Goal: Information Seeking & Learning: Learn about a topic

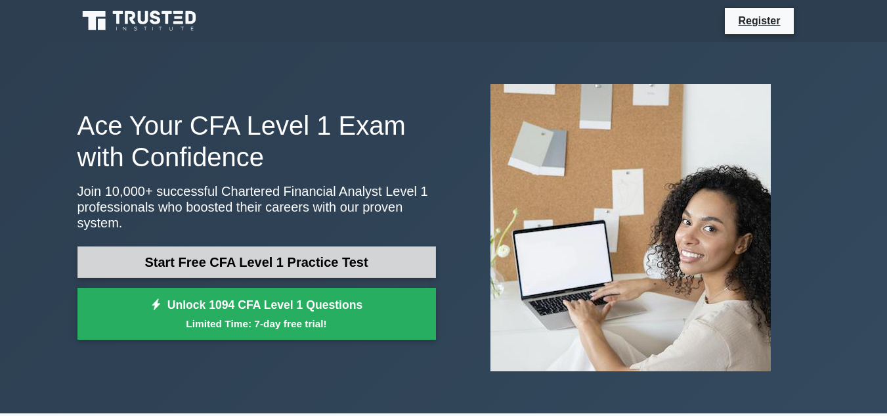
click at [349, 251] on link "Start Free CFA Level 1 Practice Test" at bounding box center [256, 262] width 358 height 32
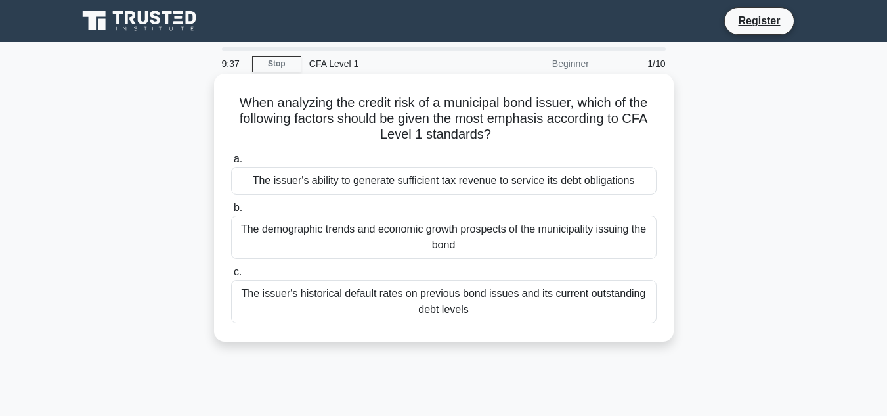
click at [336, 174] on div "The issuer's ability to generate sufficient tax revenue to service its debt obl…" at bounding box center [443, 181] width 425 height 28
click at [231, 163] on input "a. The issuer's ability to generate sufficient tax revenue to service its debt …" at bounding box center [231, 159] width 0 height 9
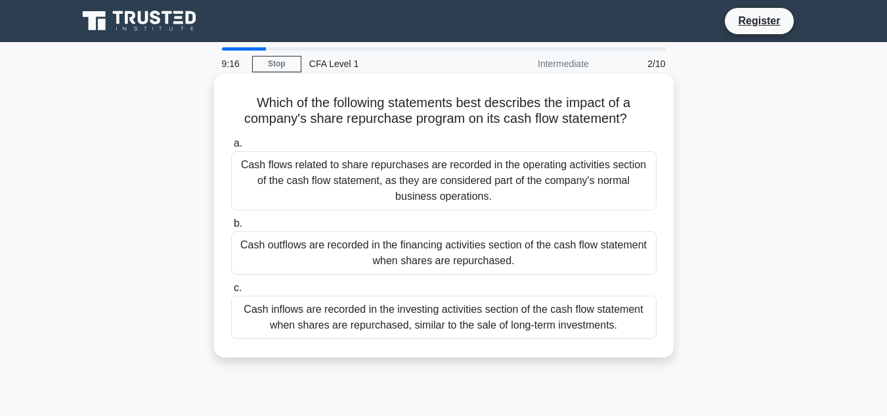
click at [318, 246] on div "Cash outflows are recorded in the financing activities section of the cash flow…" at bounding box center [443, 252] width 425 height 43
click at [231, 228] on input "b. Cash outflows are recorded in the financing activities section of the cash f…" at bounding box center [231, 223] width 0 height 9
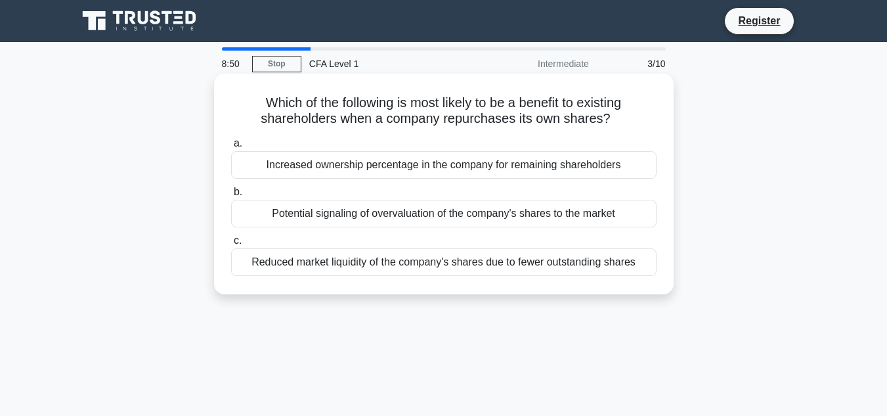
click at [381, 168] on div "Increased ownership percentage in the company for remaining shareholders" at bounding box center [443, 165] width 425 height 28
click at [231, 148] on input "a. Increased ownership percentage in the company for remaining shareholders" at bounding box center [231, 143] width 0 height 9
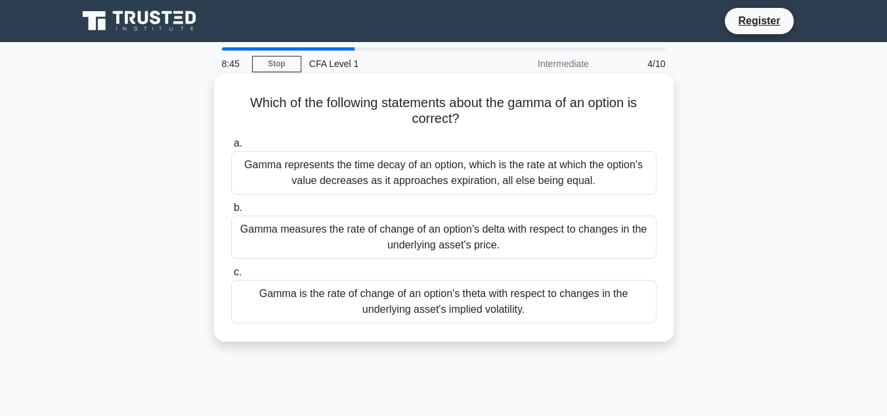
click at [383, 257] on div "Gamma measures the rate of change of an option's delta with respect to changes …" at bounding box center [443, 236] width 425 height 43
click at [231, 212] on input "b. Gamma measures the rate of change of an option's delta with respect to chang…" at bounding box center [231, 208] width 0 height 9
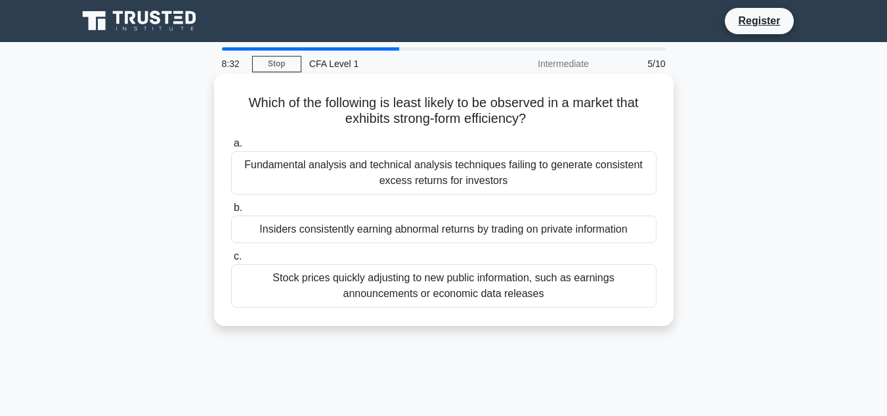
click at [389, 293] on div "Stock prices quickly adjusting to new public information, such as earnings anno…" at bounding box center [443, 285] width 425 height 43
click at [231, 261] on input "c. Stock prices quickly adjusting to new public information, such as earnings a…" at bounding box center [231, 256] width 0 height 9
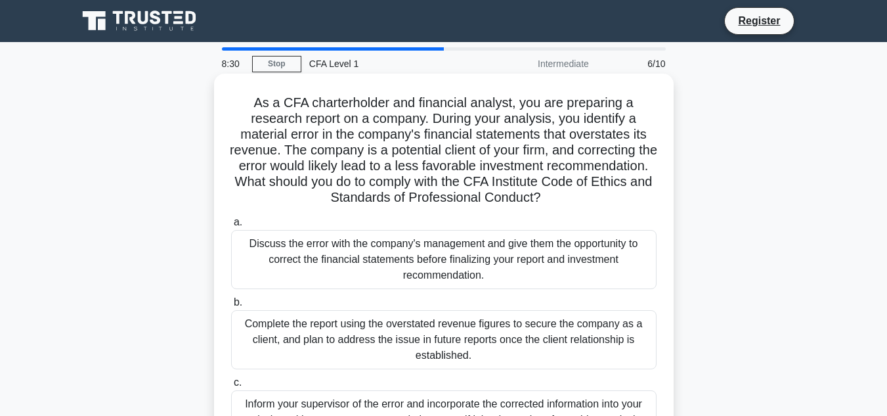
click at [381, 268] on div "Discuss the error with the company's management and give them the opportunity t…" at bounding box center [443, 259] width 425 height 59
click at [231, 226] on input "a. Discuss the error with the company's management and give them the opportunit…" at bounding box center [231, 222] width 0 height 9
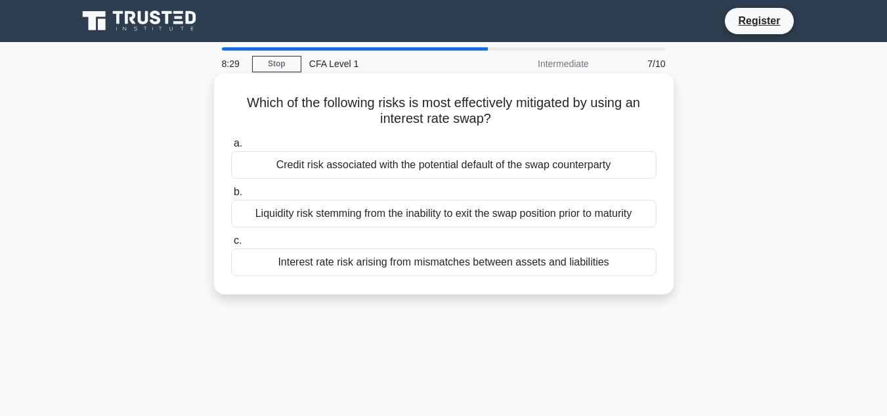
click at [368, 255] on div "Interest rate risk arising from mismatches between assets and liabilities" at bounding box center [443, 262] width 425 height 28
click at [231, 245] on input "c. Interest rate risk arising from mismatches between assets and liabilities" at bounding box center [231, 240] width 0 height 9
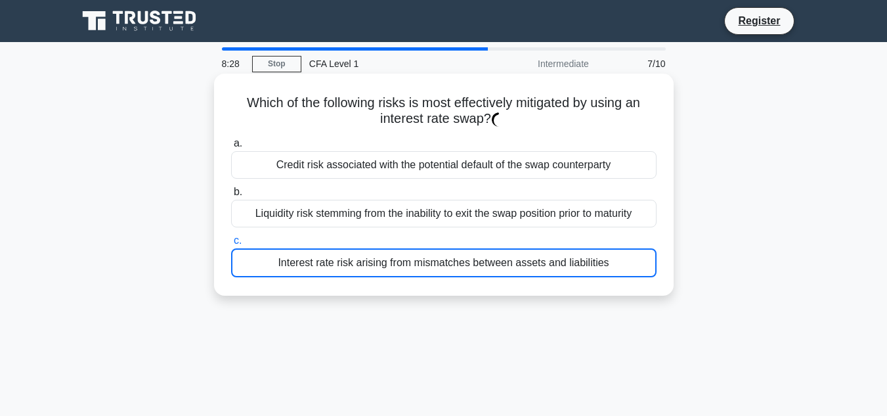
click at [369, 196] on label "b. Liquidity risk stemming from the inability to exit the swap position prior t…" at bounding box center [443, 205] width 425 height 43
click at [231, 196] on input "b. Liquidity risk stemming from the inability to exit the swap position prior t…" at bounding box center [231, 192] width 0 height 9
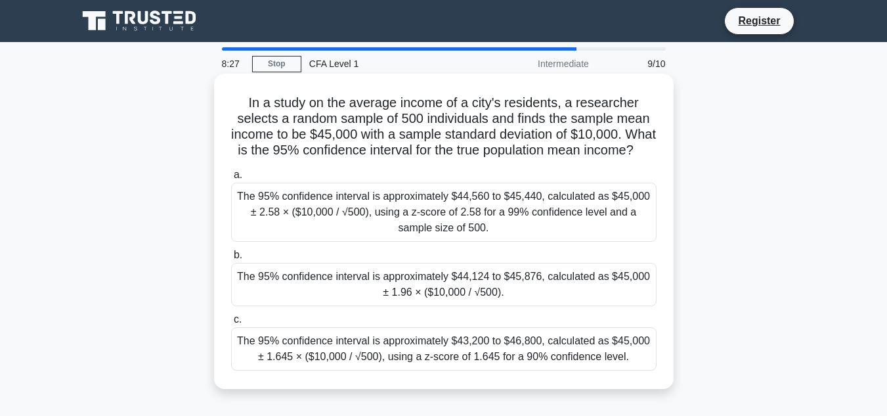
click at [359, 223] on div "The 95% confidence interval is approximately $44,560 to $45,440, calculated as …" at bounding box center [443, 212] width 425 height 59
click at [231, 179] on input "a. The 95% confidence interval is approximately $44,560 to $45,440, calculated …" at bounding box center [231, 175] width 0 height 9
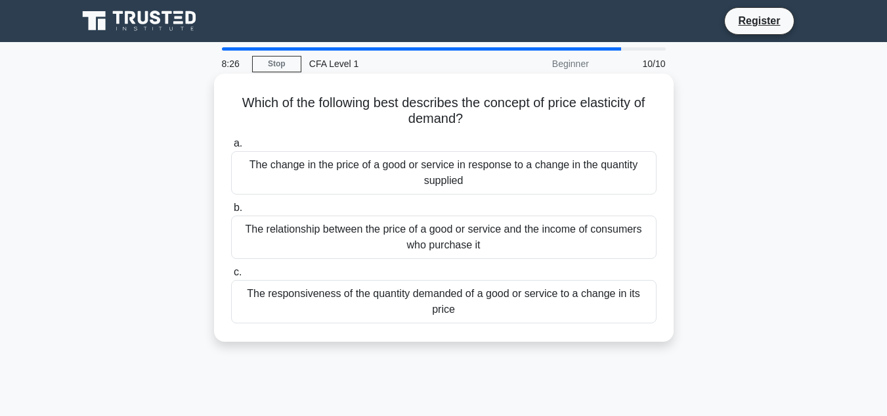
click at [364, 165] on div "The change in the price of a good or service in response to a change in the qua…" at bounding box center [443, 172] width 425 height 43
click at [231, 148] on input "a. The change in the price of a good or service in response to a change in the …" at bounding box center [231, 143] width 0 height 9
